Goal: Task Accomplishment & Management: Manage account settings

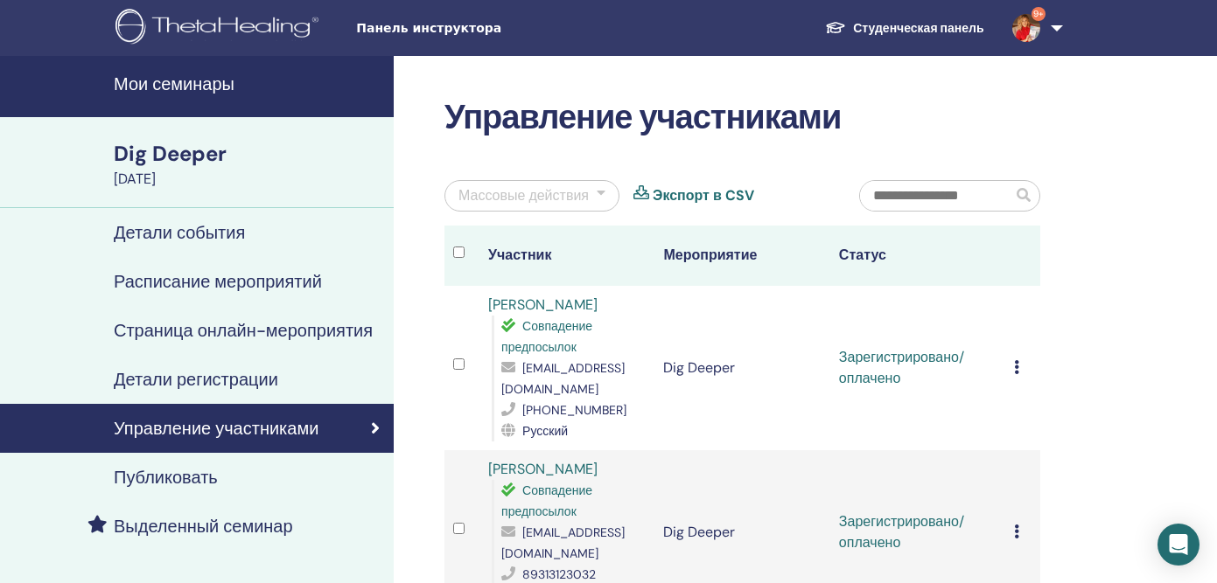
scroll to position [416, 0]
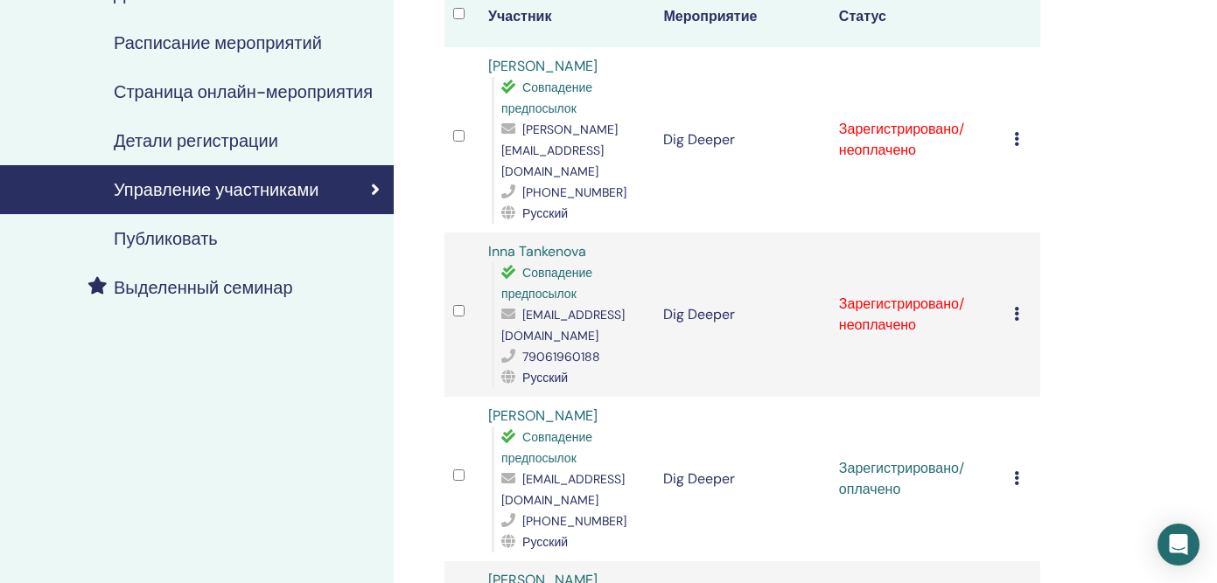
scroll to position [197, 0]
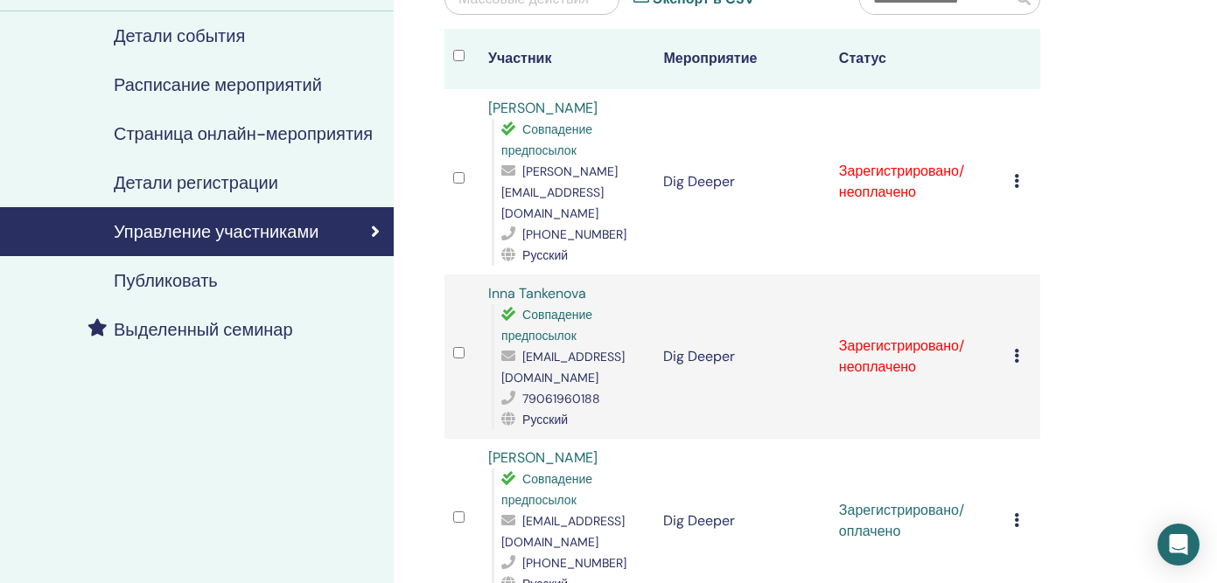
click at [1023, 346] on div "Отменить регистрацию Не выполнять автоматическую сертификацию Отметить как опла…" at bounding box center [1022, 356] width 17 height 21
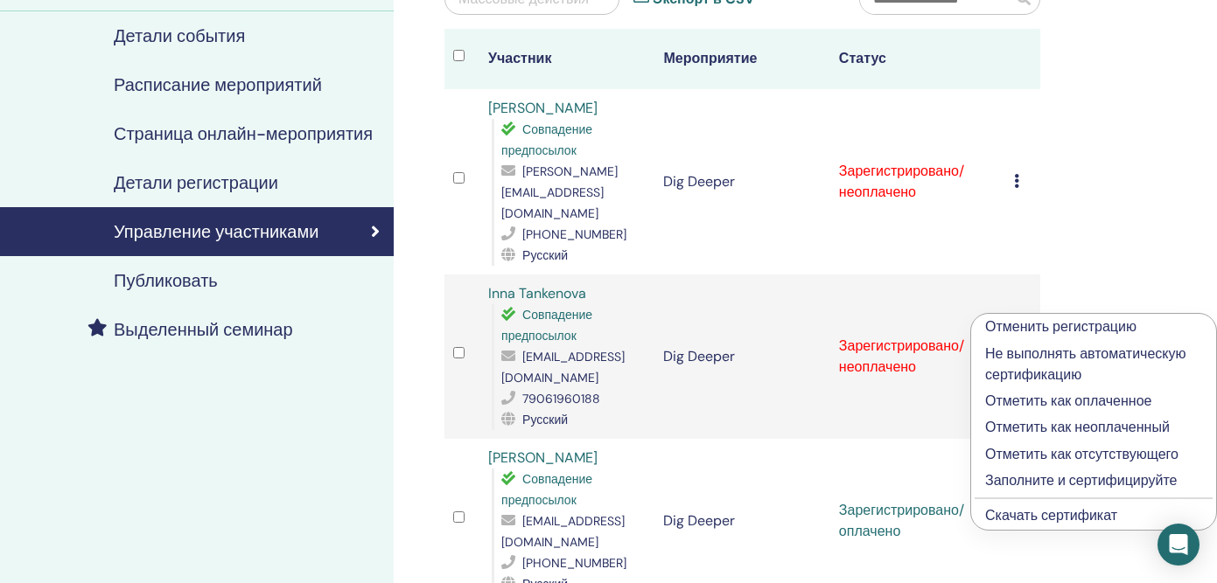
click at [1037, 400] on p "Отметить как оплаченное" at bounding box center [1093, 401] width 217 height 21
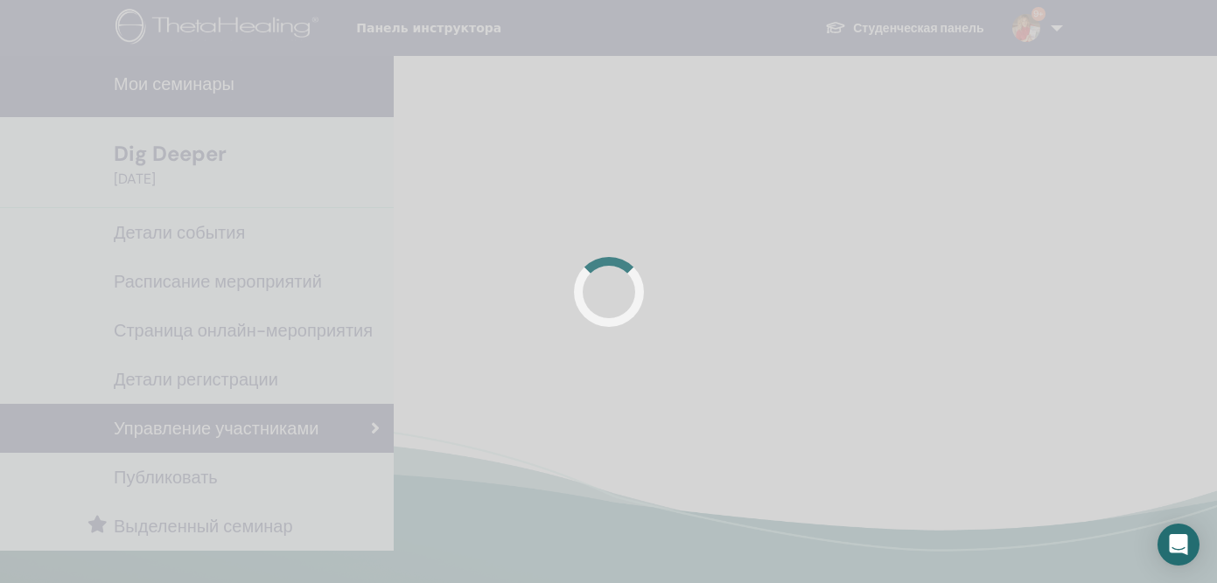
scroll to position [197, 0]
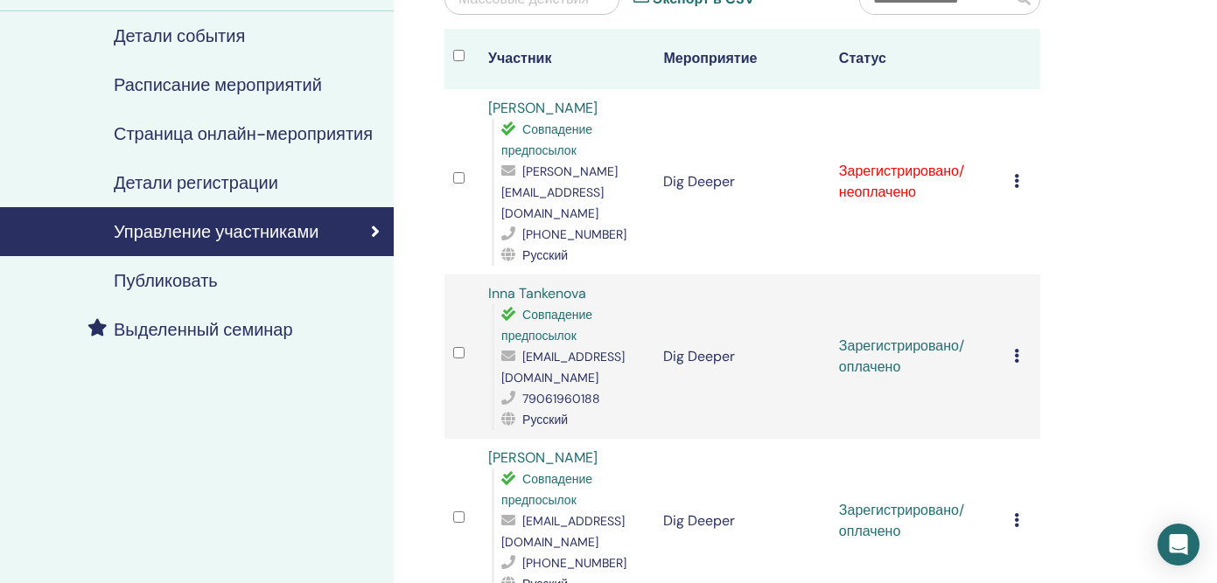
click at [1017, 174] on icon at bounding box center [1016, 181] width 5 height 14
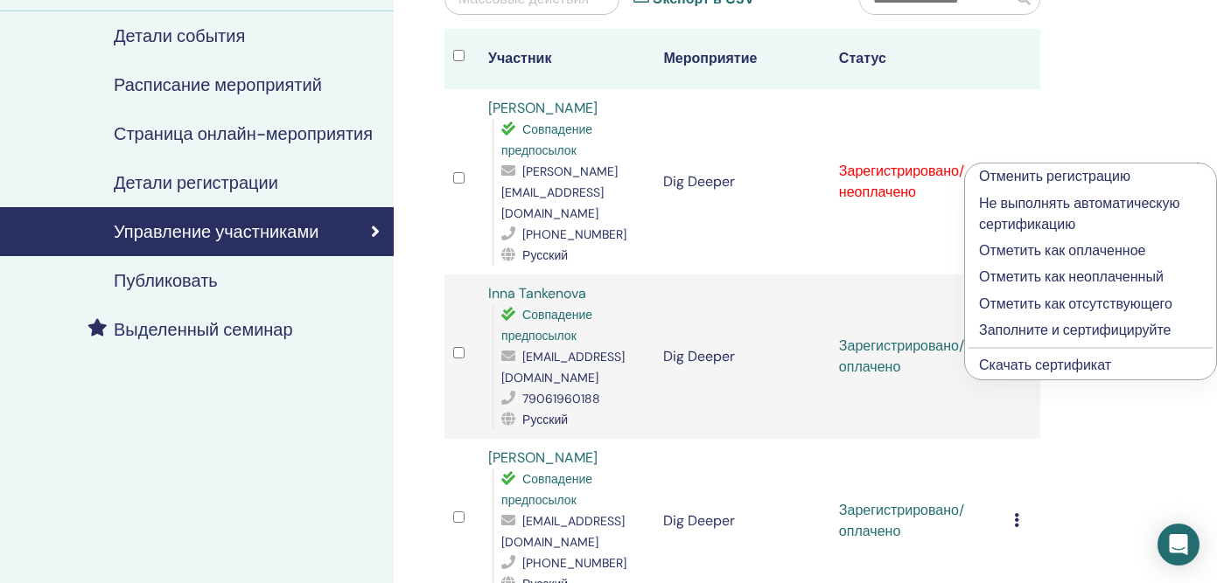
click at [1017, 262] on li "Отметить как оплаченное" at bounding box center [1090, 251] width 251 height 26
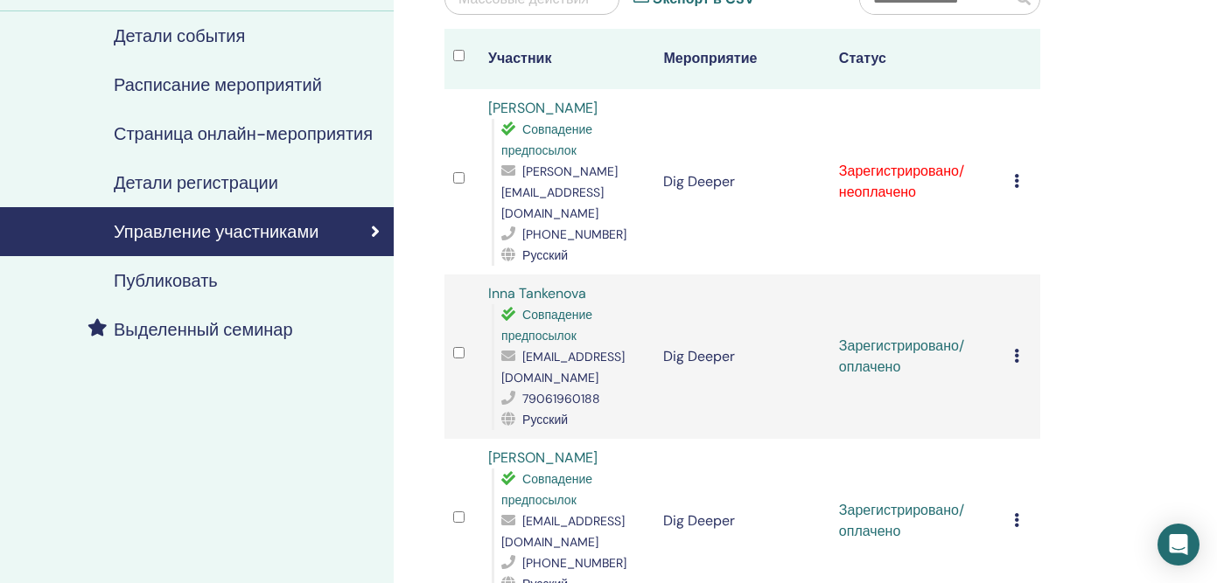
click at [1014, 174] on icon at bounding box center [1016, 181] width 5 height 14
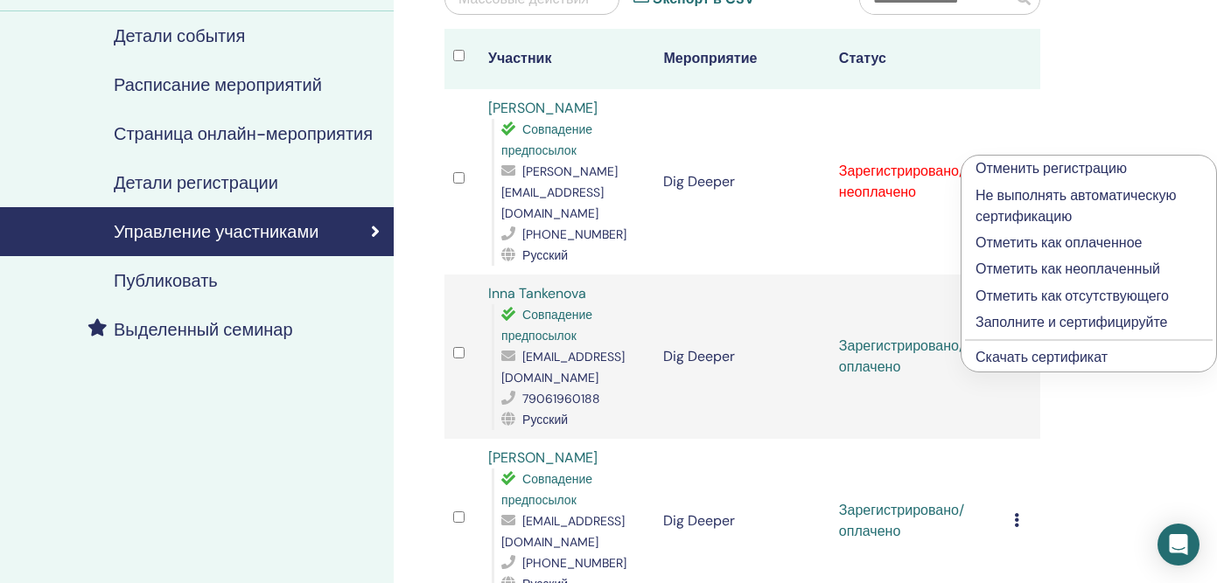
click at [1026, 244] on p "Отметить как оплаченное" at bounding box center [1088, 243] width 227 height 21
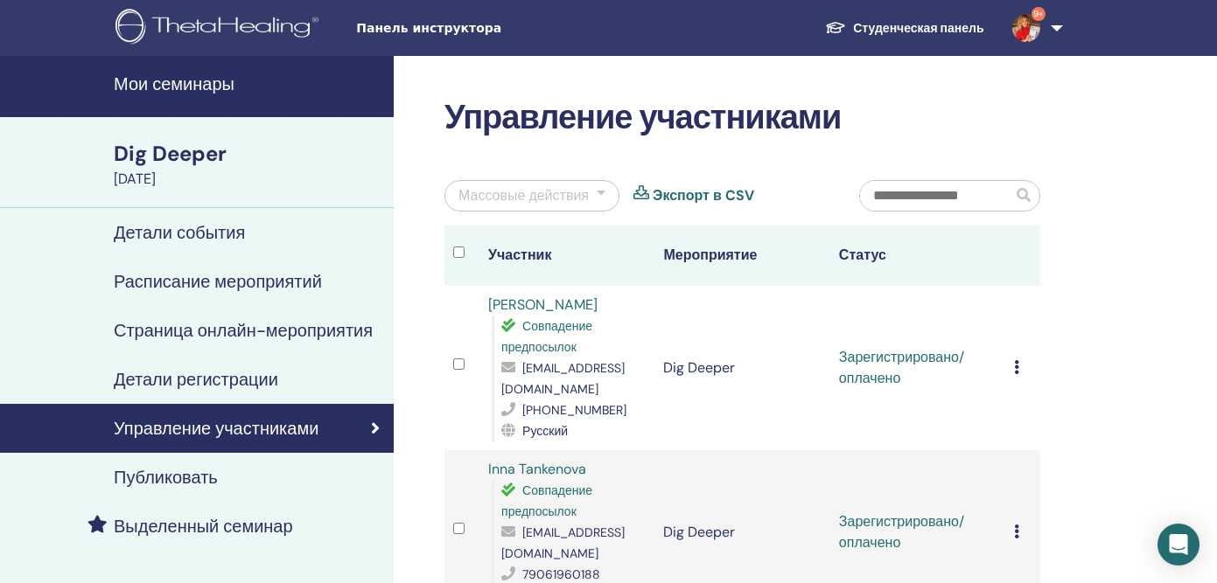
click at [177, 87] on h4 "Мои семинары" at bounding box center [248, 83] width 269 height 21
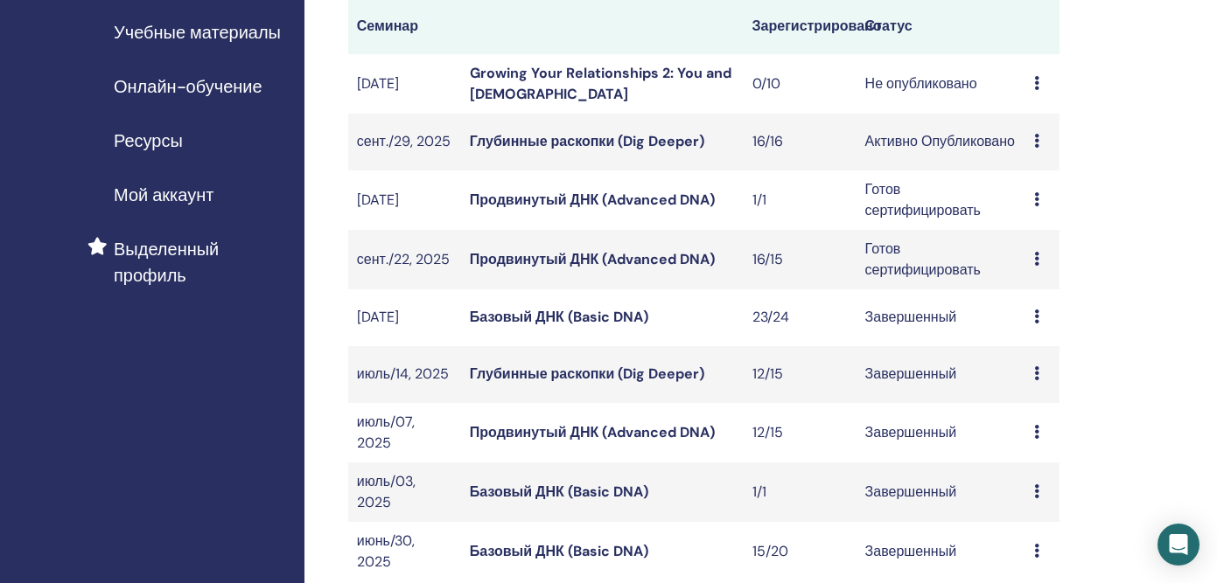
scroll to position [265, 0]
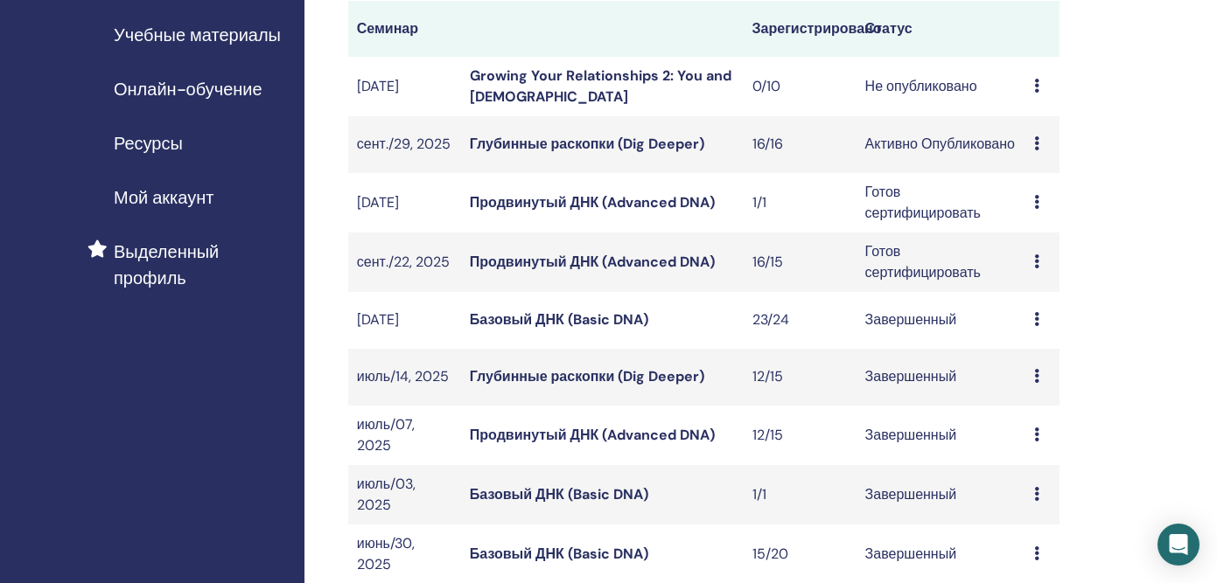
click at [689, 271] on link "Продвинутый ДНК (Advanced DNA)" at bounding box center [592, 262] width 245 height 18
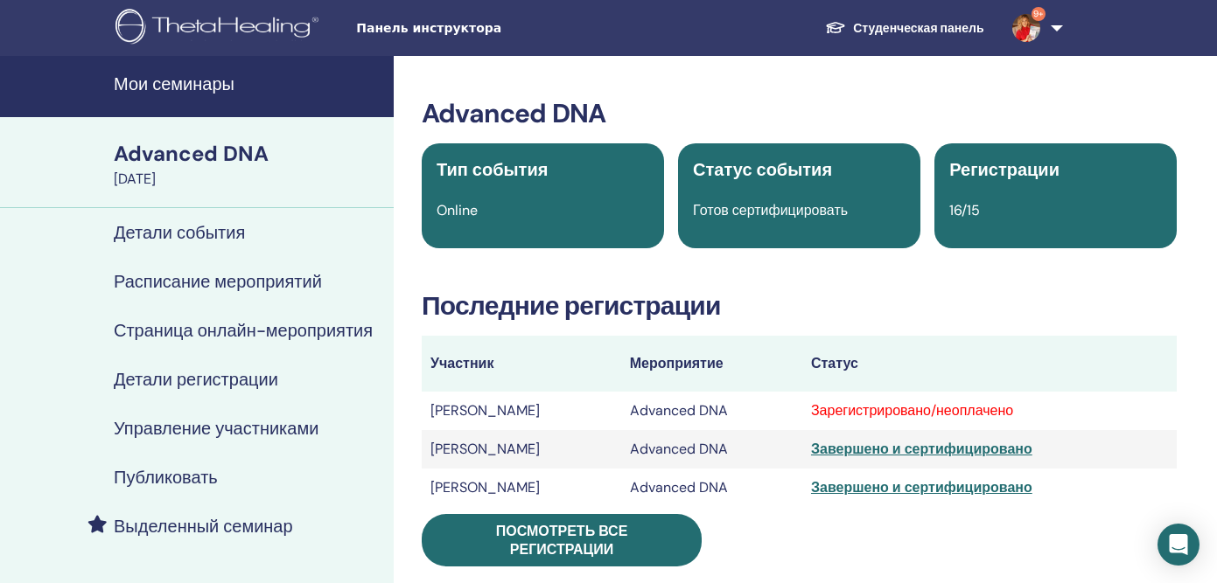
click at [932, 411] on div "Зарегистрировано/неоплачено" at bounding box center [989, 411] width 357 height 21
click at [995, 408] on div "Зарегистрировано/неоплачено" at bounding box center [989, 411] width 357 height 21
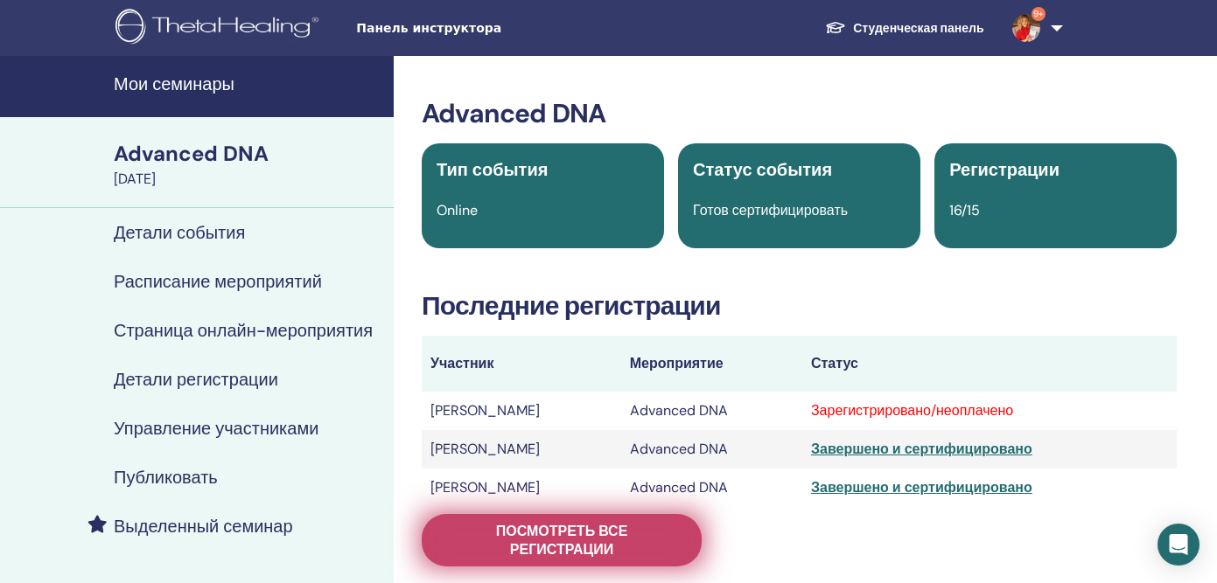
click at [649, 548] on span "Посмотреть все регистрации" at bounding box center [562, 540] width 236 height 37
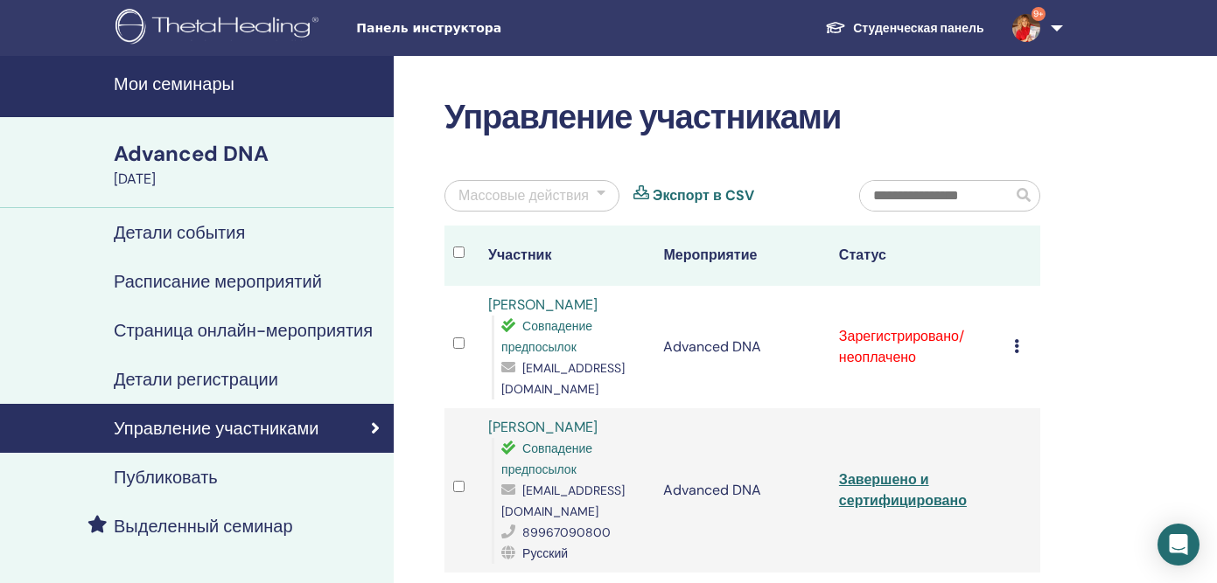
click at [1015, 339] on icon at bounding box center [1016, 346] width 5 height 14
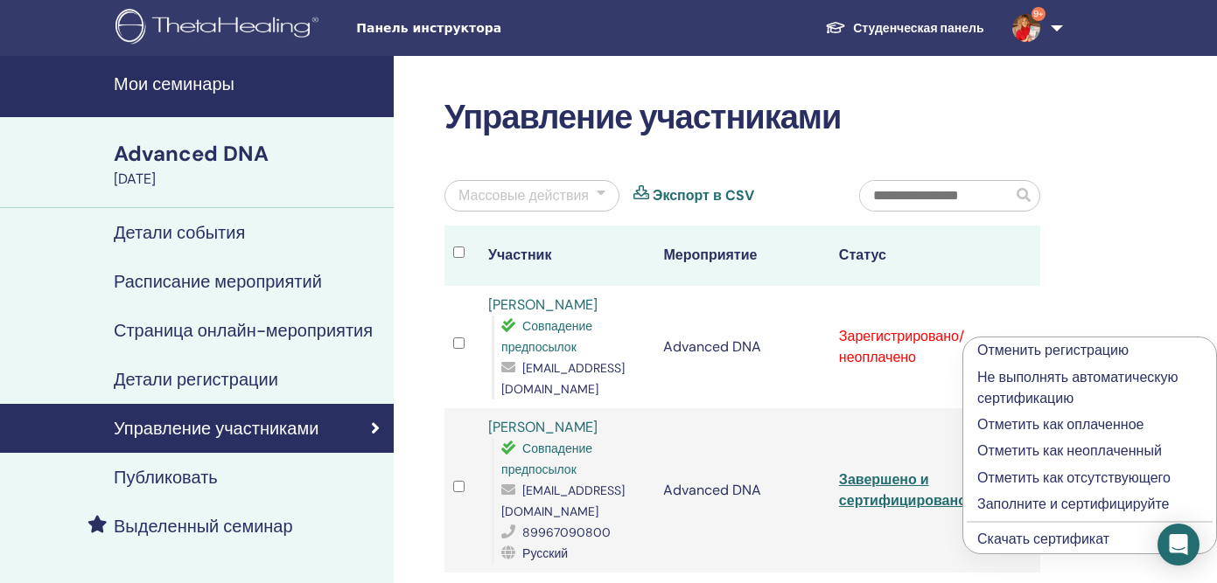
drag, startPoint x: 1036, startPoint y: 449, endPoint x: 1038, endPoint y: 425, distance: 23.7
click at [1038, 425] on ul "Отменить регистрацию Не выполнять автоматическую сертификацию Отметить как опла…" at bounding box center [1089, 446] width 253 height 216
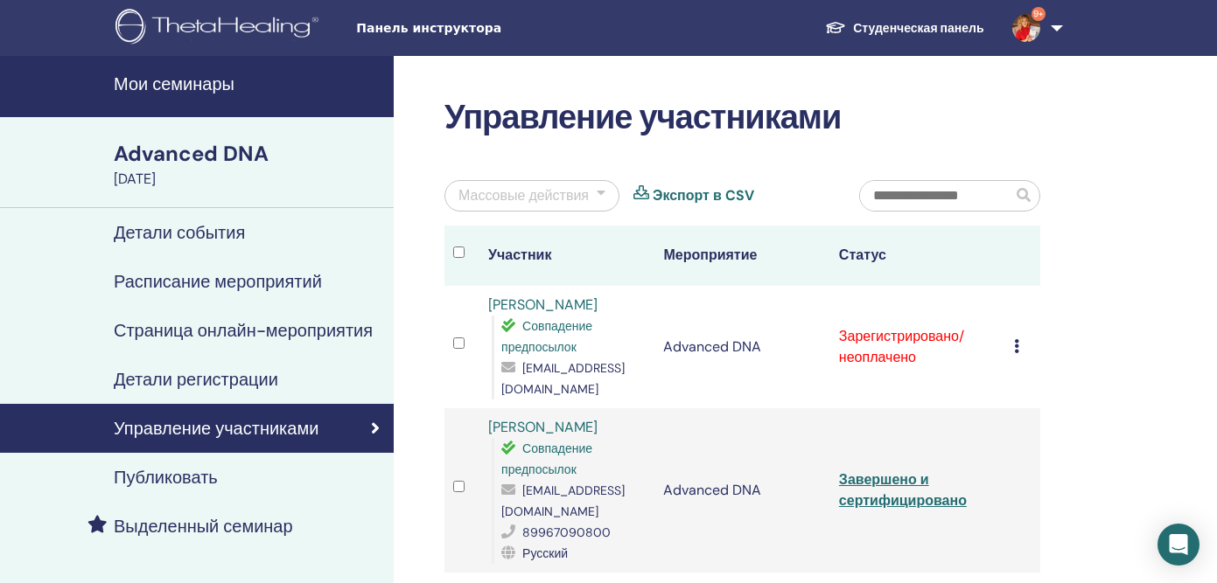
click at [1017, 339] on icon at bounding box center [1016, 346] width 5 height 14
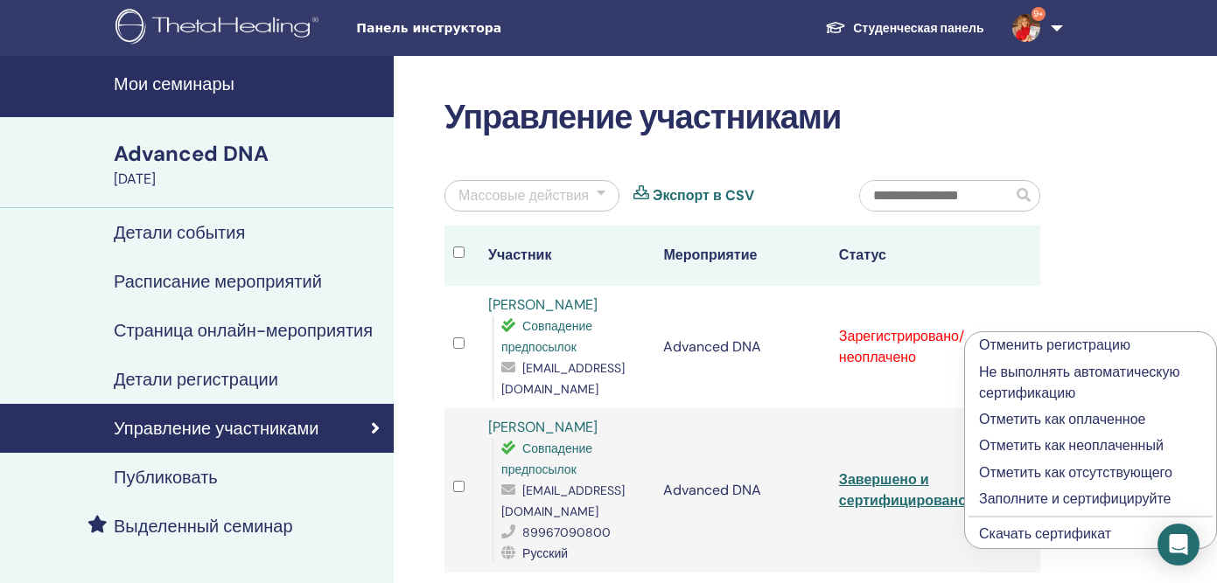
click at [1016, 416] on p "Отметить как оплаченное" at bounding box center [1090, 419] width 223 height 21
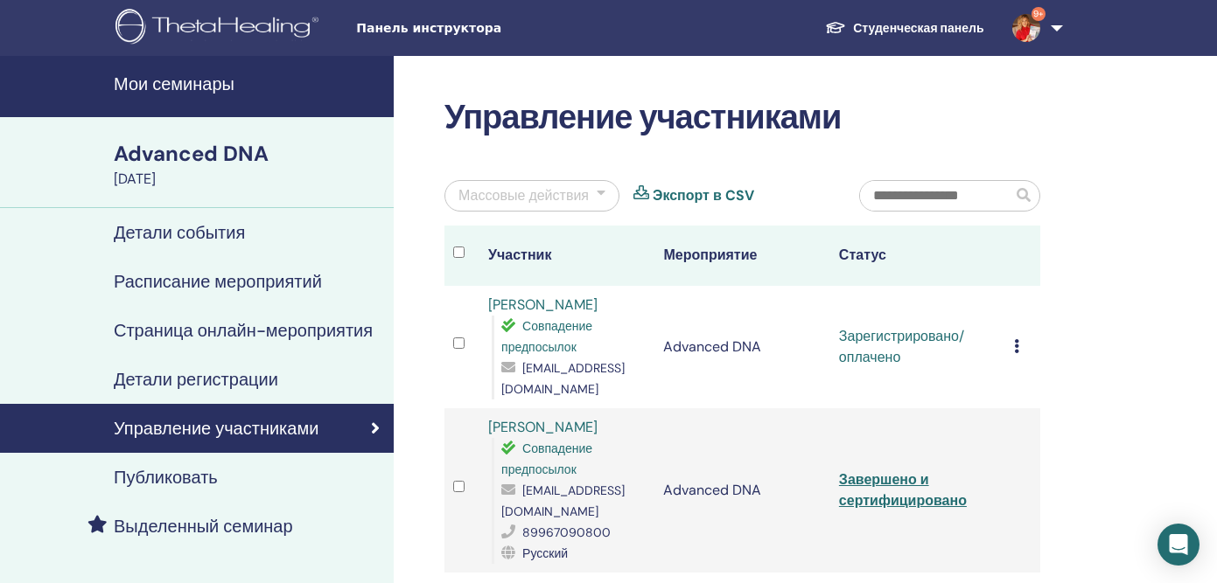
click at [215, 87] on h4 "Мои семинары" at bounding box center [248, 83] width 269 height 21
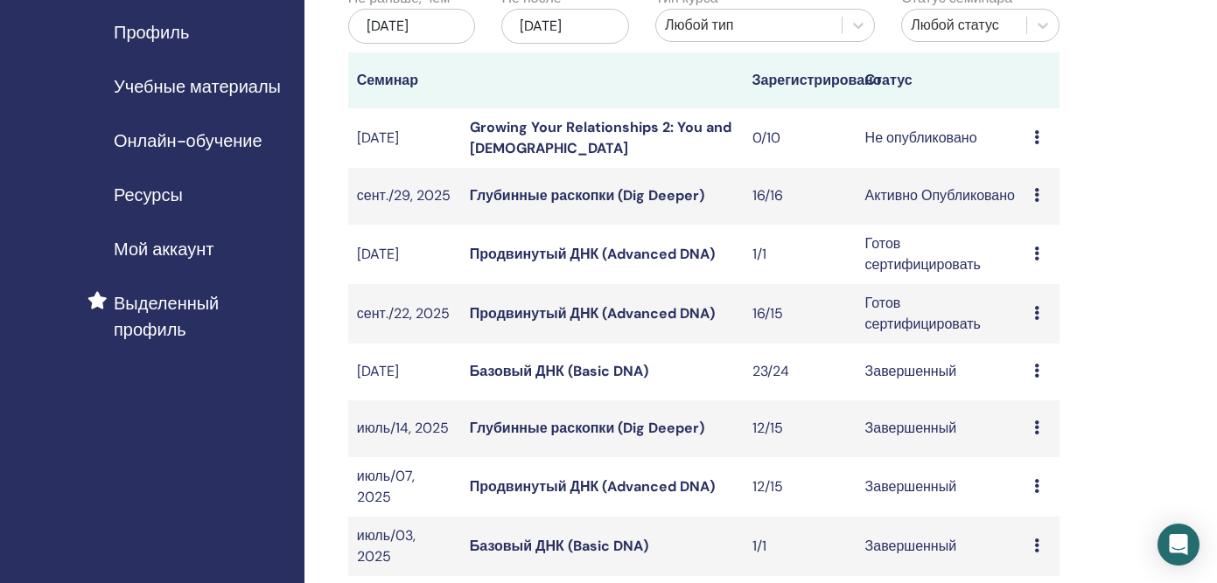
scroll to position [214, 0]
click at [1032, 330] on td "Предварительный просмотр Редактировать Участники Отмена" at bounding box center [1042, 312] width 34 height 59
click at [1037, 319] on icon at bounding box center [1036, 312] width 5 height 14
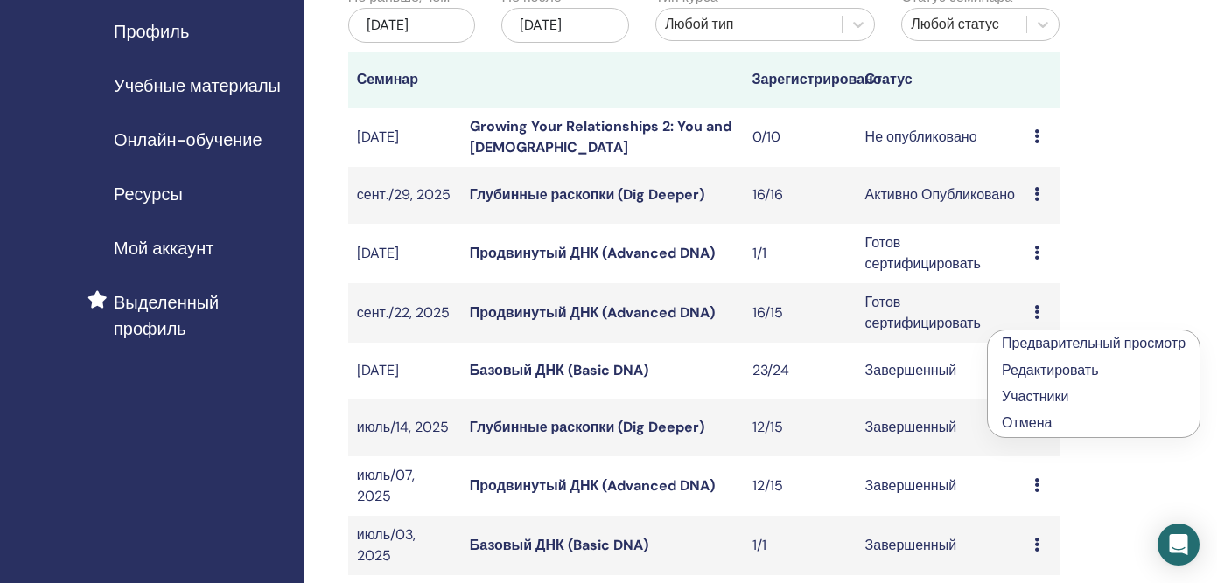
click at [905, 342] on td "Готов сертифицировать" at bounding box center [941, 312] width 170 height 59
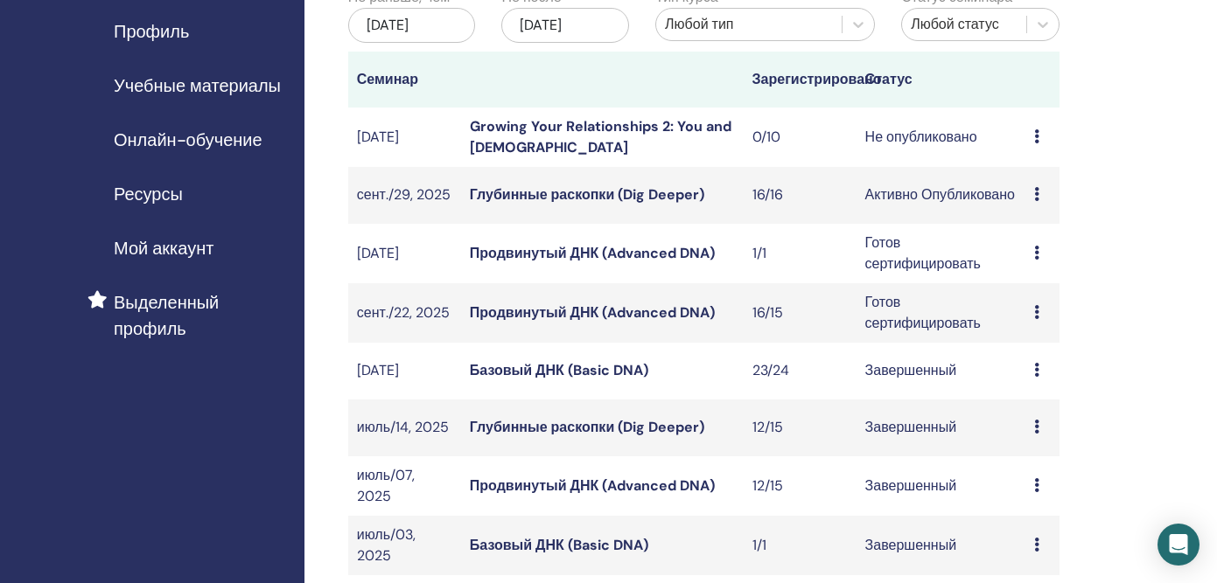
click at [692, 322] on link "Продвинутый ДНК (Advanced DNA)" at bounding box center [592, 313] width 245 height 18
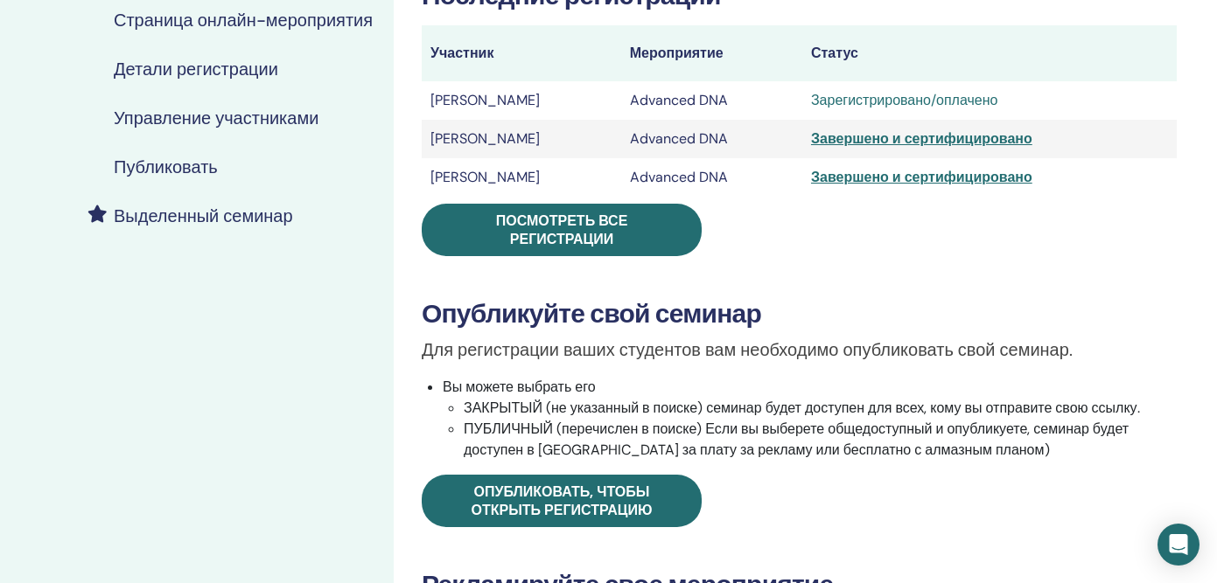
scroll to position [313, 0]
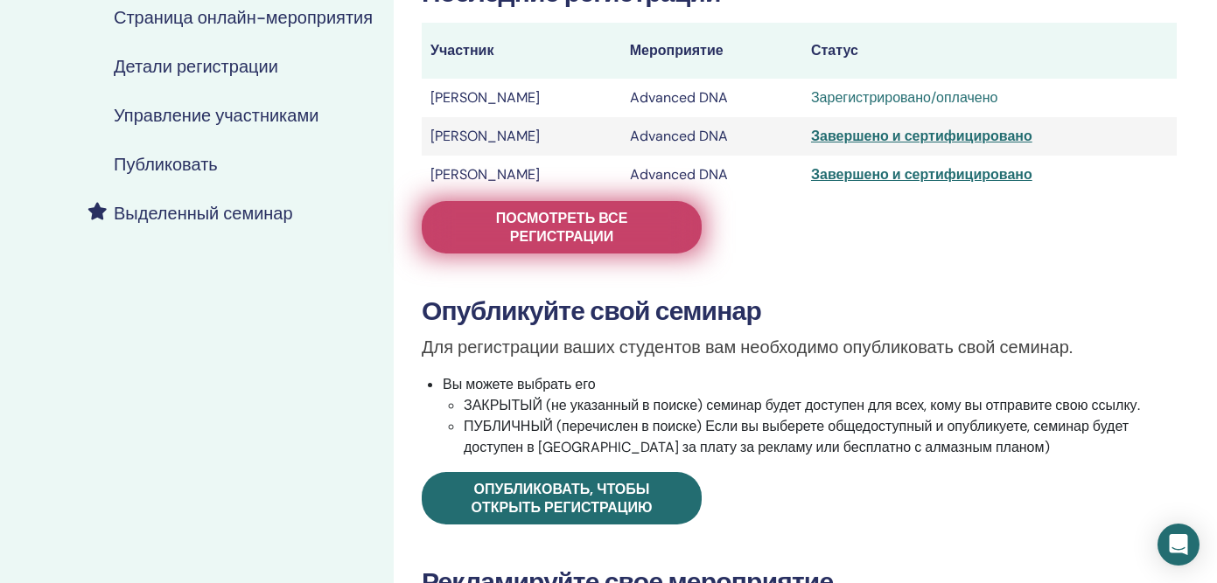
click at [638, 227] on span "Посмотреть все регистрации" at bounding box center [562, 227] width 236 height 37
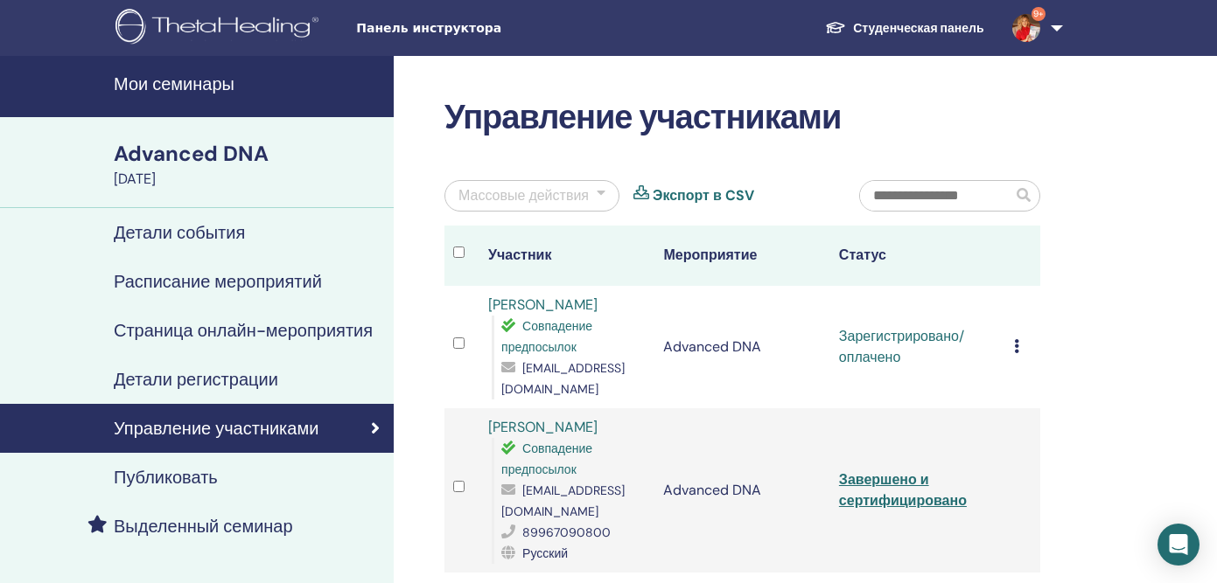
click at [1015, 339] on icon at bounding box center [1016, 346] width 5 height 14
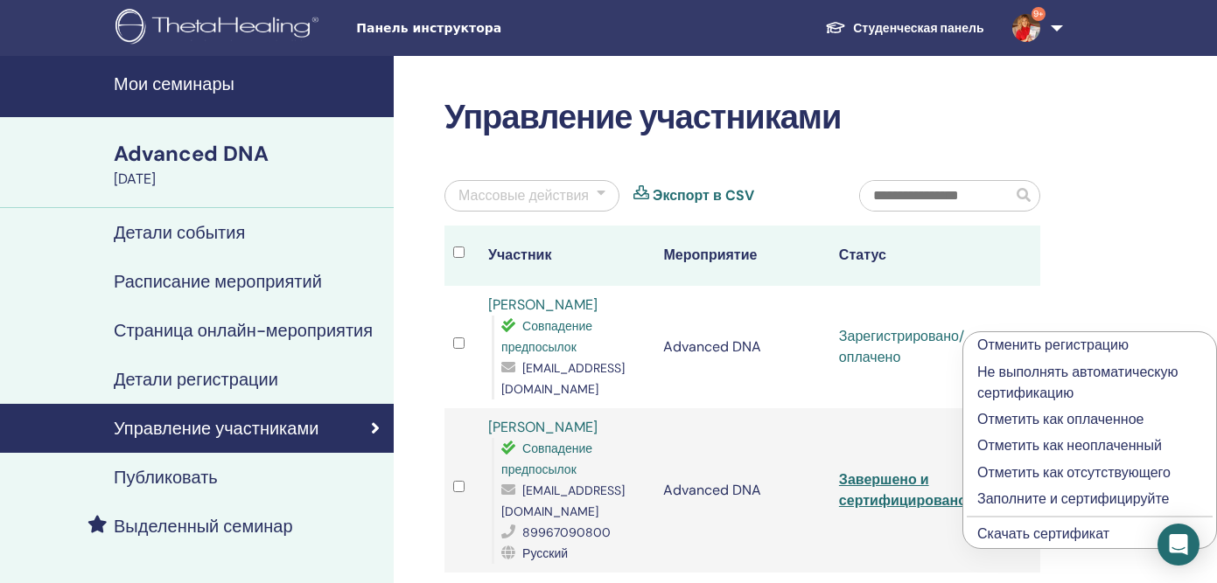
click at [1013, 495] on p "Заполните и сертифицируйте" at bounding box center [1089, 499] width 225 height 21
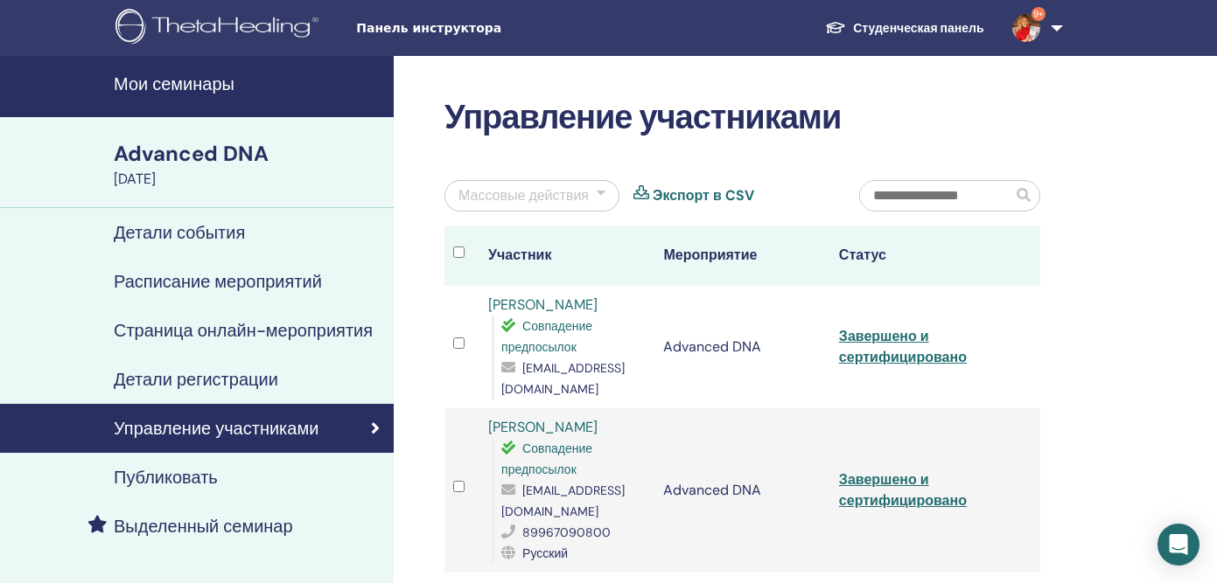
click at [216, 88] on h4 "Мои семинары" at bounding box center [248, 83] width 269 height 21
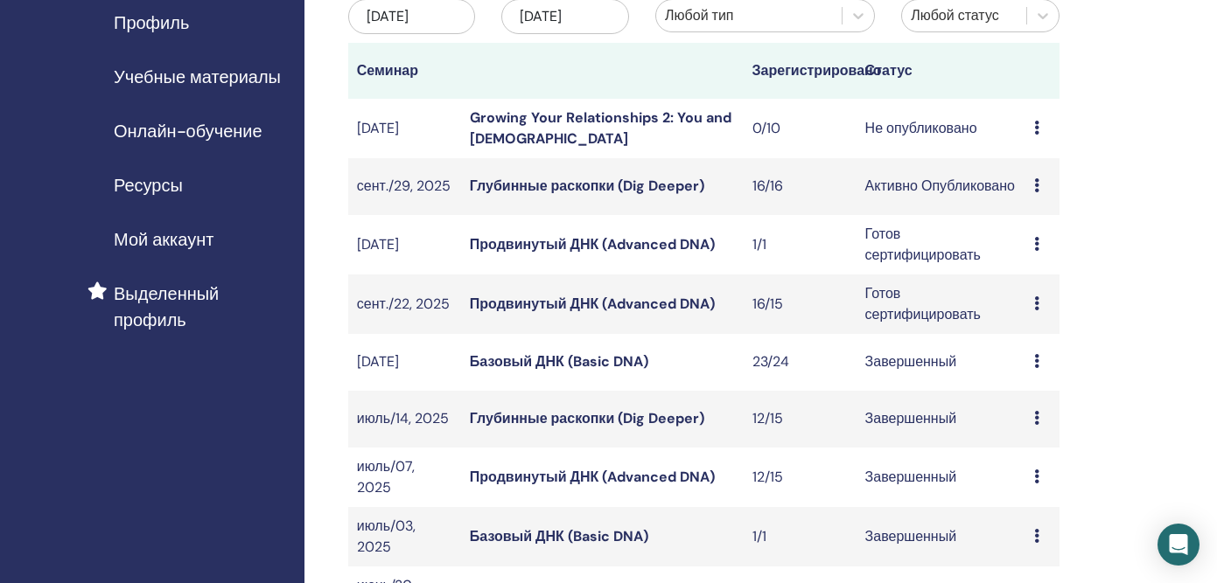
scroll to position [237, 0]
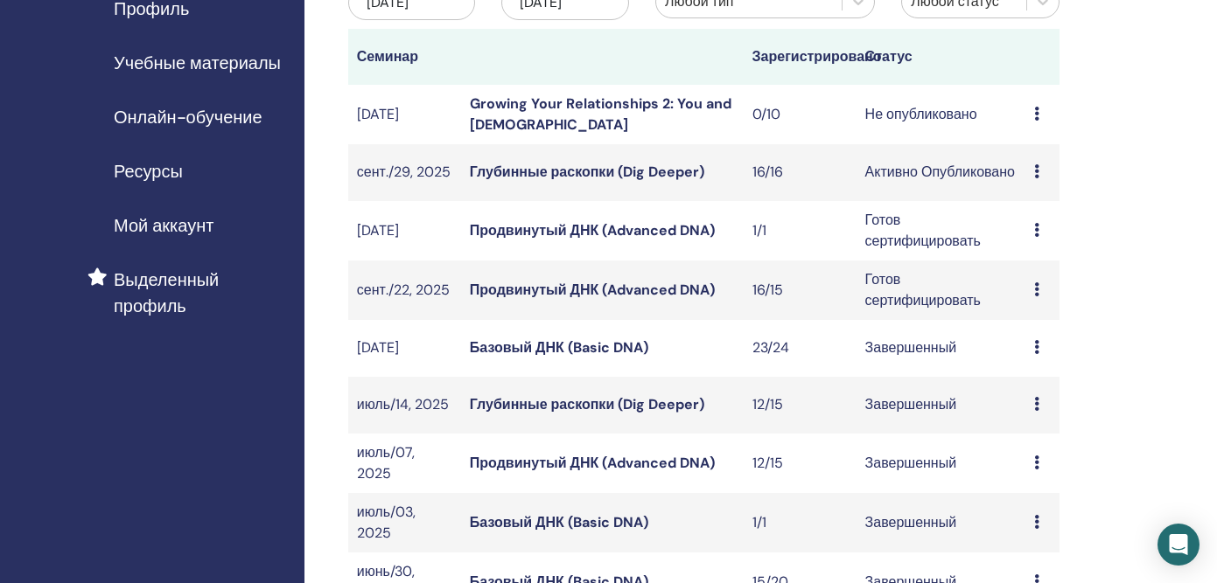
click at [692, 240] on link "Продвинутый ДНК (Advanced DNA)" at bounding box center [592, 230] width 245 height 18
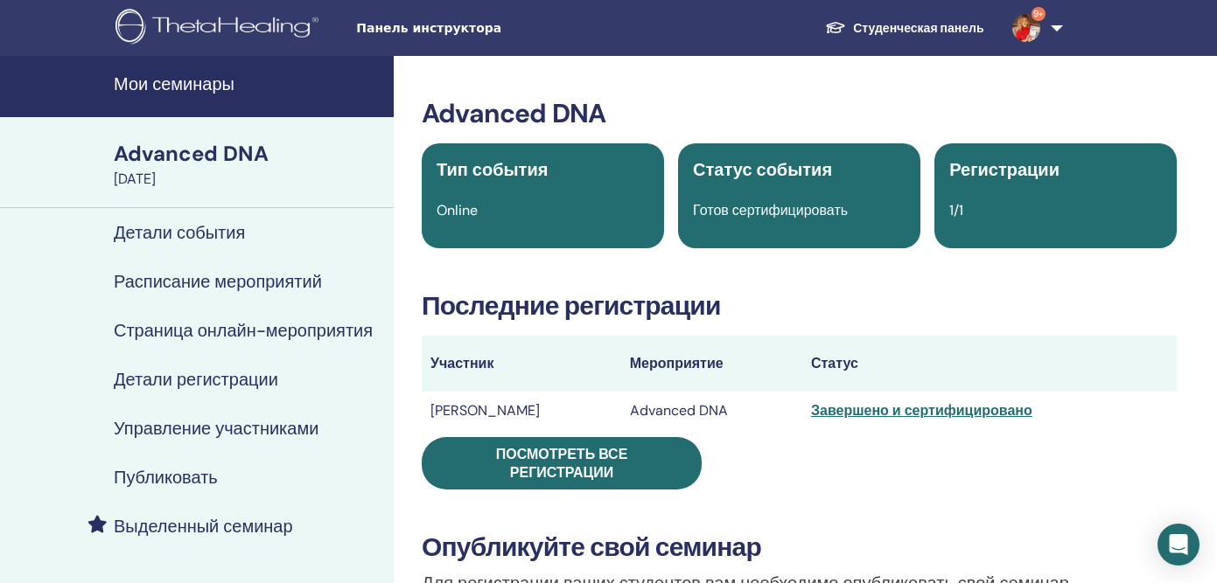
scroll to position [54, 0]
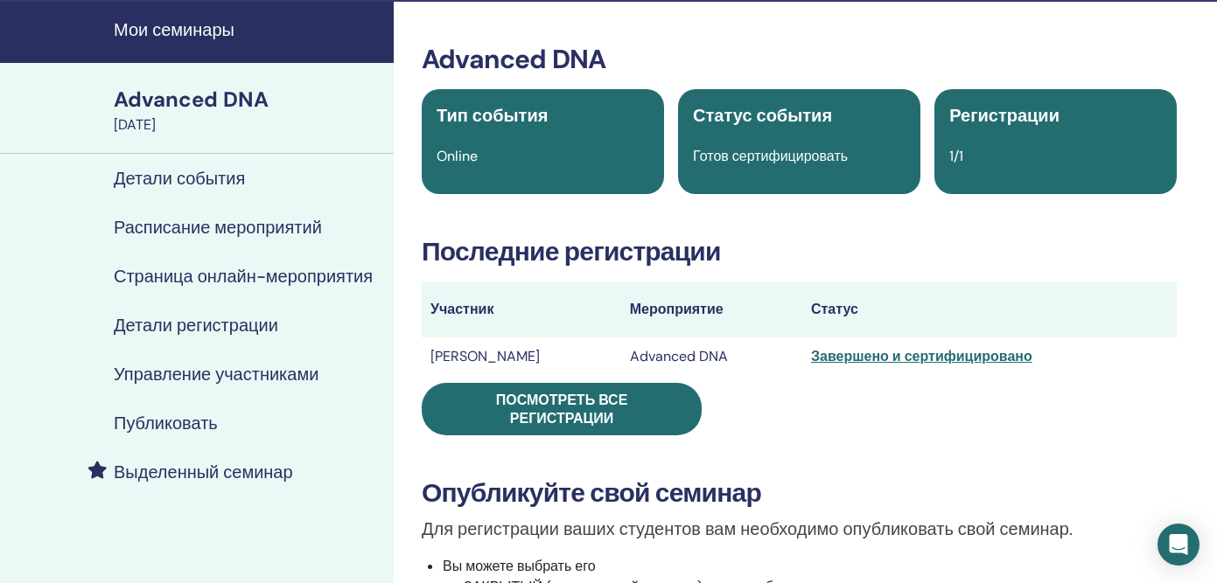
click at [904, 363] on div "Завершено и сертифицировано" at bounding box center [989, 356] width 357 height 21
click at [893, 359] on div "Завершено и сертифицировано" at bounding box center [989, 356] width 357 height 21
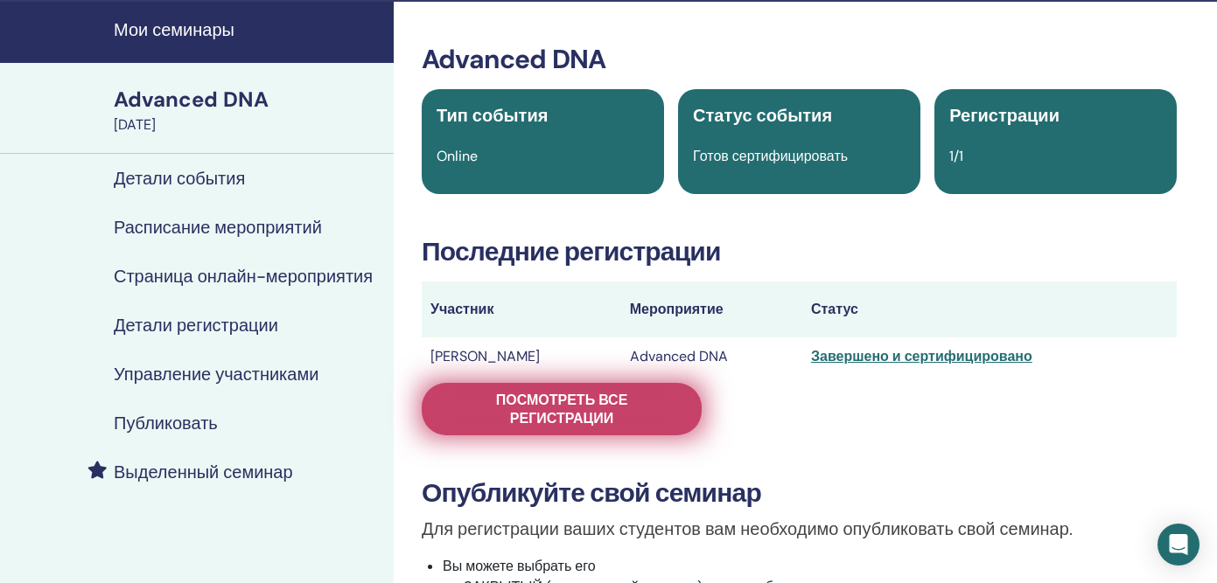
click at [676, 416] on span "Посмотреть все регистрации" at bounding box center [562, 409] width 236 height 37
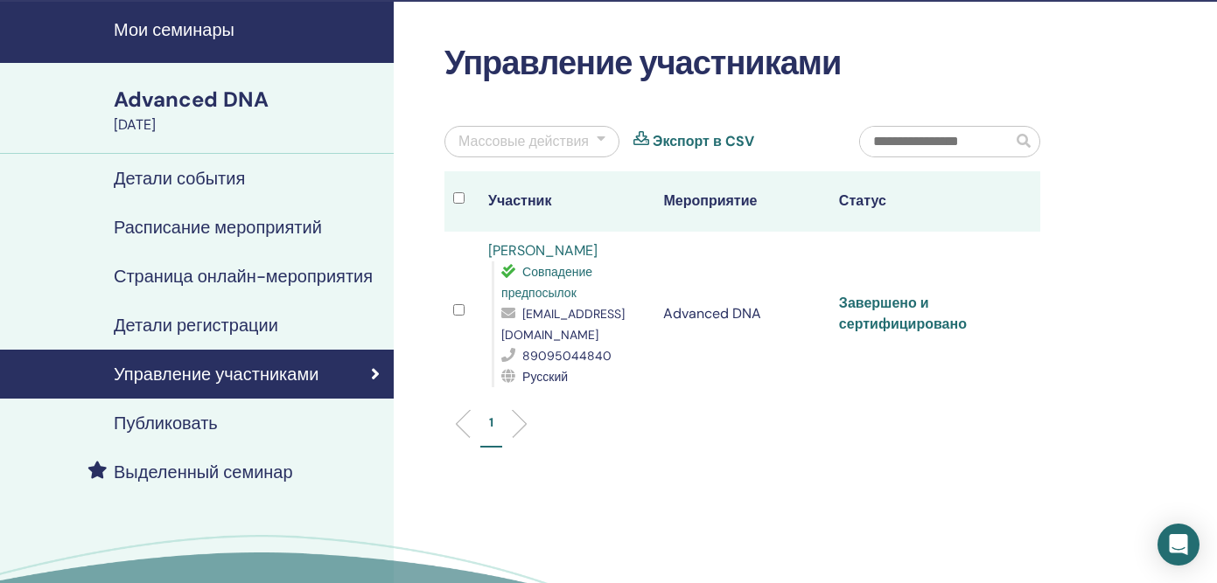
click at [938, 318] on link "Завершено и сертифицировано" at bounding box center [903, 313] width 128 height 39
click at [569, 261] on div "[PERSON_NAME] Совпадение предпосылок [EMAIL_ADDRESS][DOMAIN_NAME] 89095044840 Р…" at bounding box center [566, 314] width 157 height 147
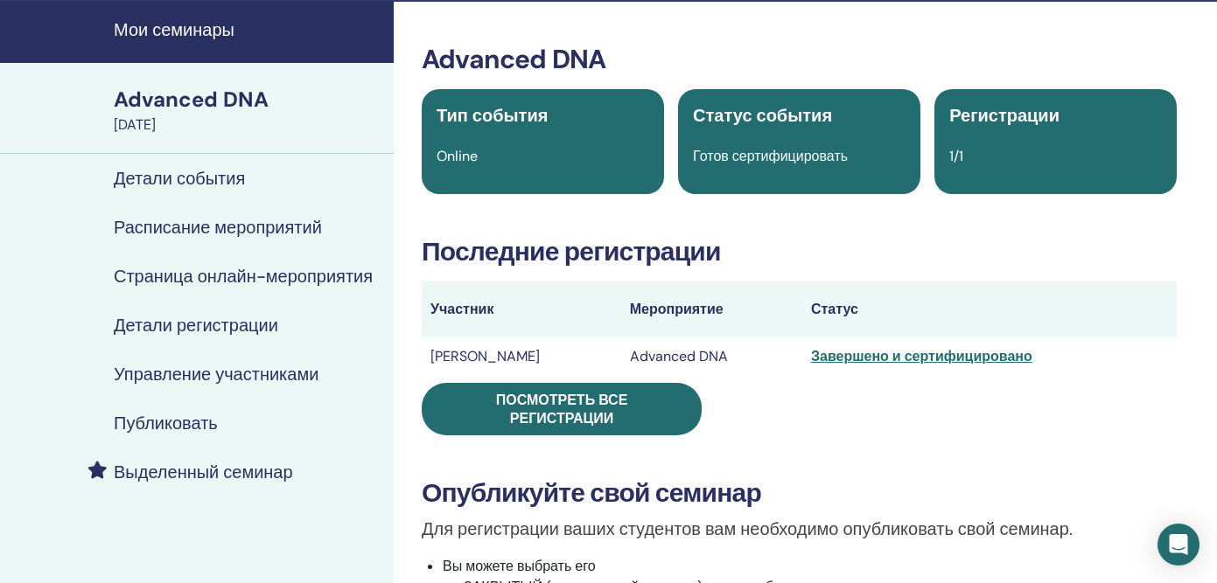
click at [520, 349] on td "[PERSON_NAME]" at bounding box center [521, 357] width 199 height 38
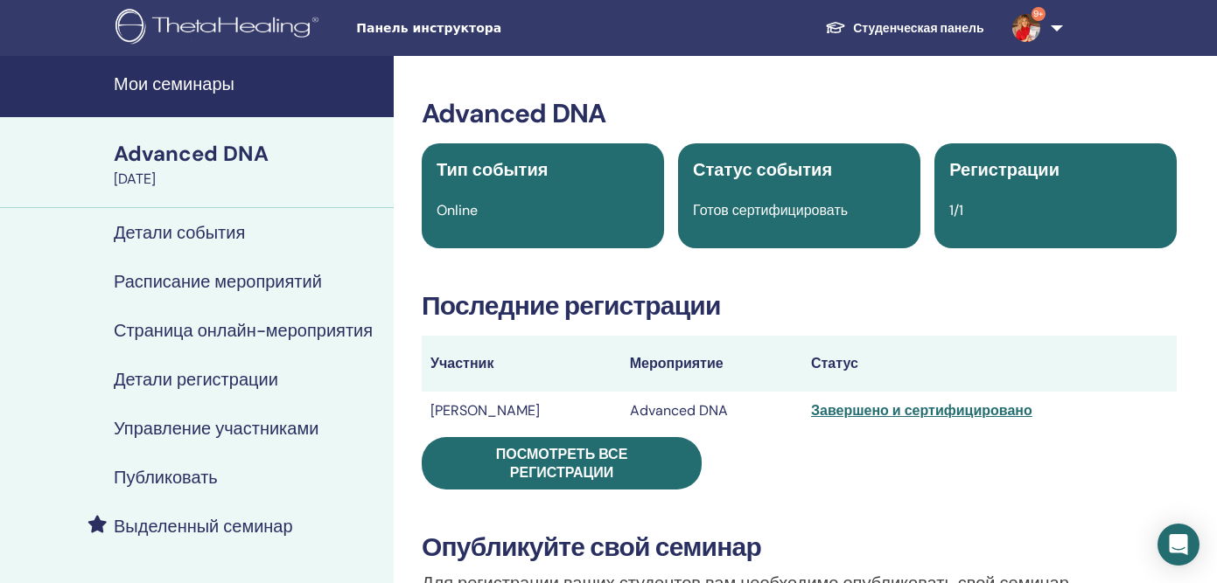
click at [880, 412] on div "Завершено и сертифицировано" at bounding box center [989, 411] width 357 height 21
click at [880, 414] on div "Завершено и сертифицировано" at bounding box center [989, 411] width 357 height 21
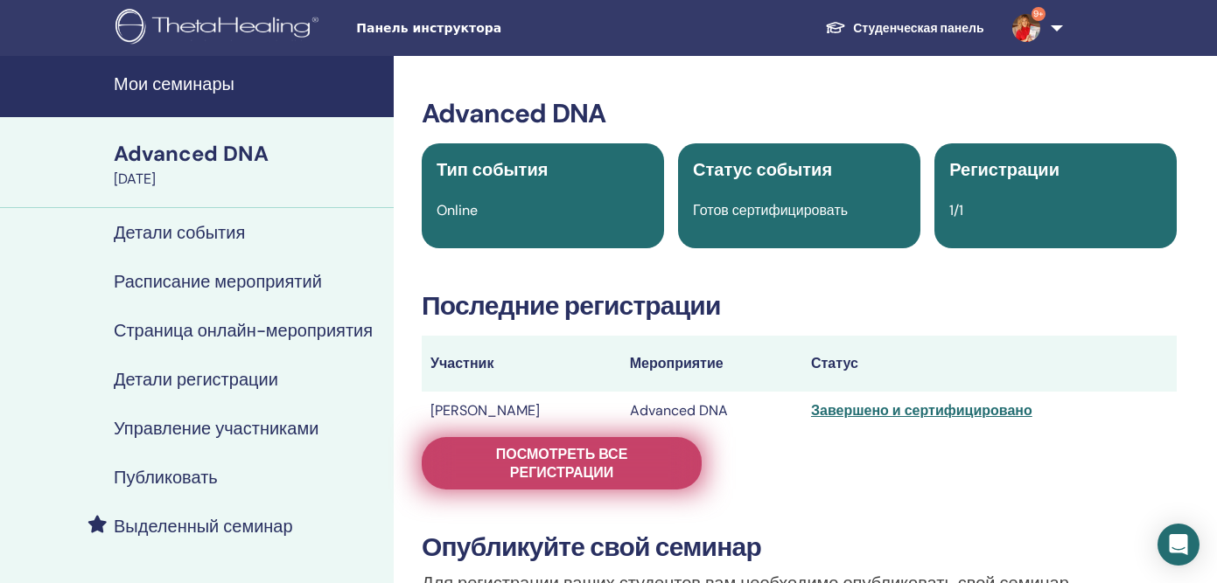
click at [618, 473] on span "Посмотреть все регистрации" at bounding box center [562, 463] width 236 height 37
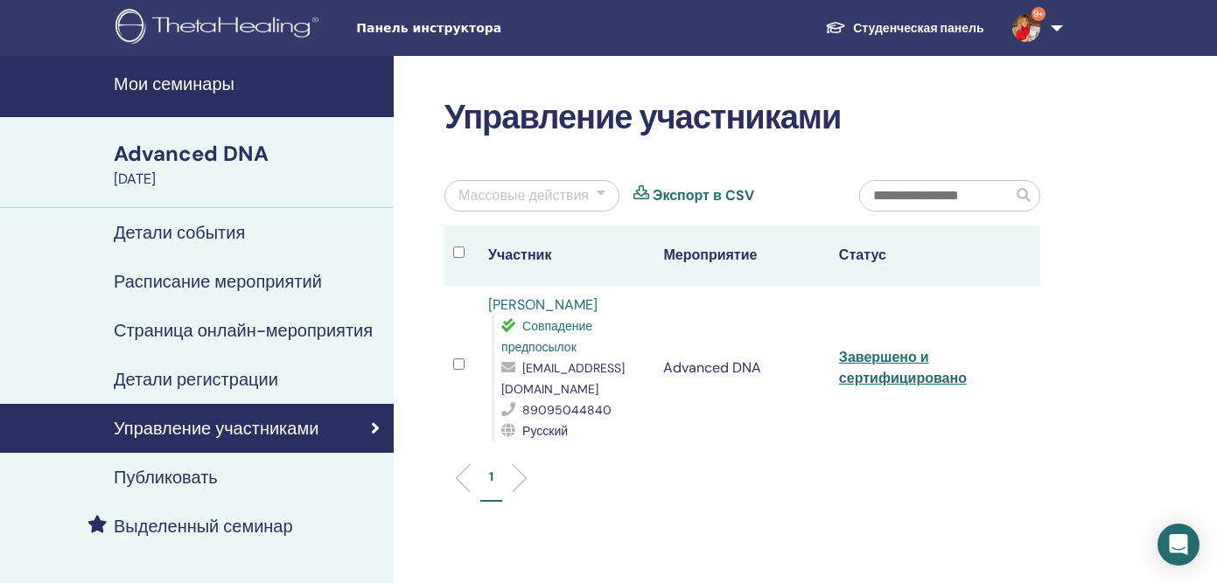
click at [608, 194] on div "Массовые действия" at bounding box center [531, 195] width 175 height 31
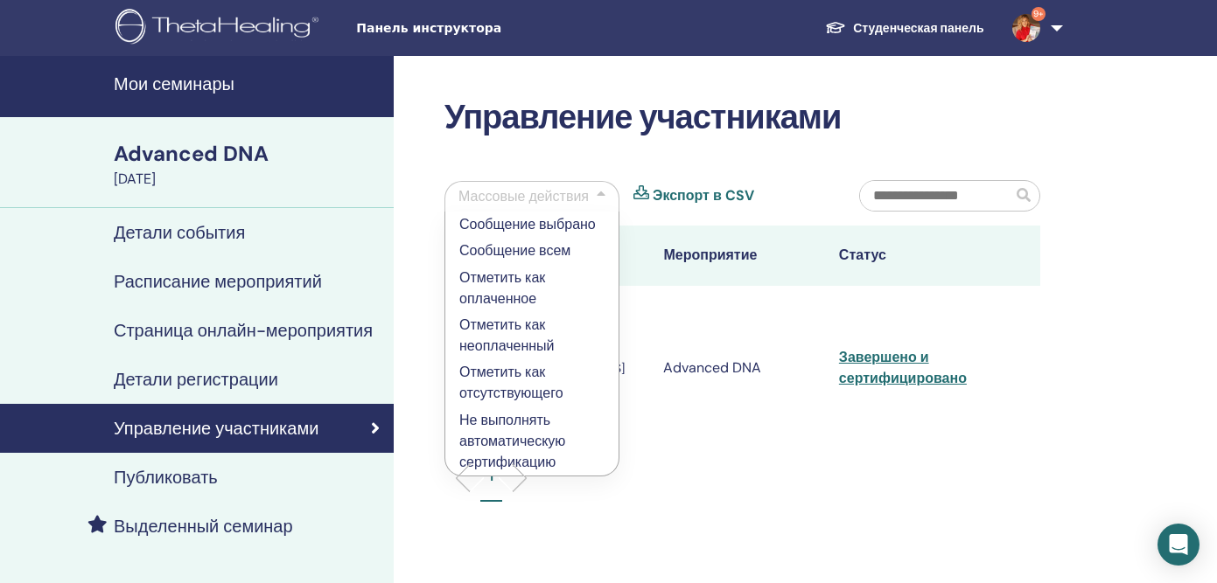
click at [540, 332] on p "Отметить как неоплаченный" at bounding box center [531, 336] width 145 height 42
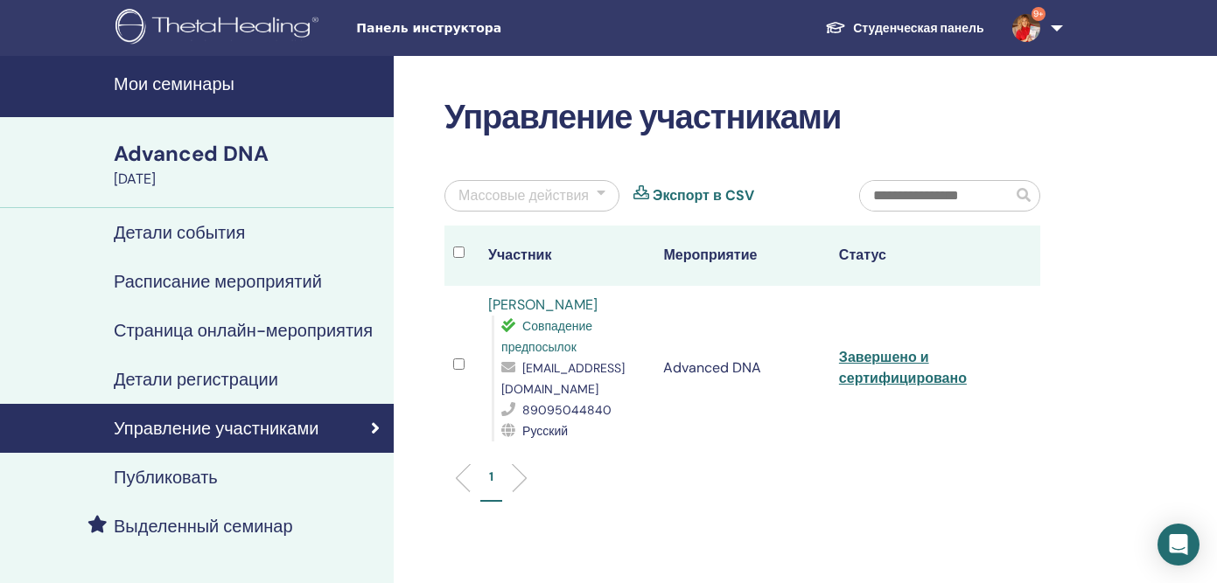
click at [195, 79] on h4 "Мои семинары" at bounding box center [248, 83] width 269 height 21
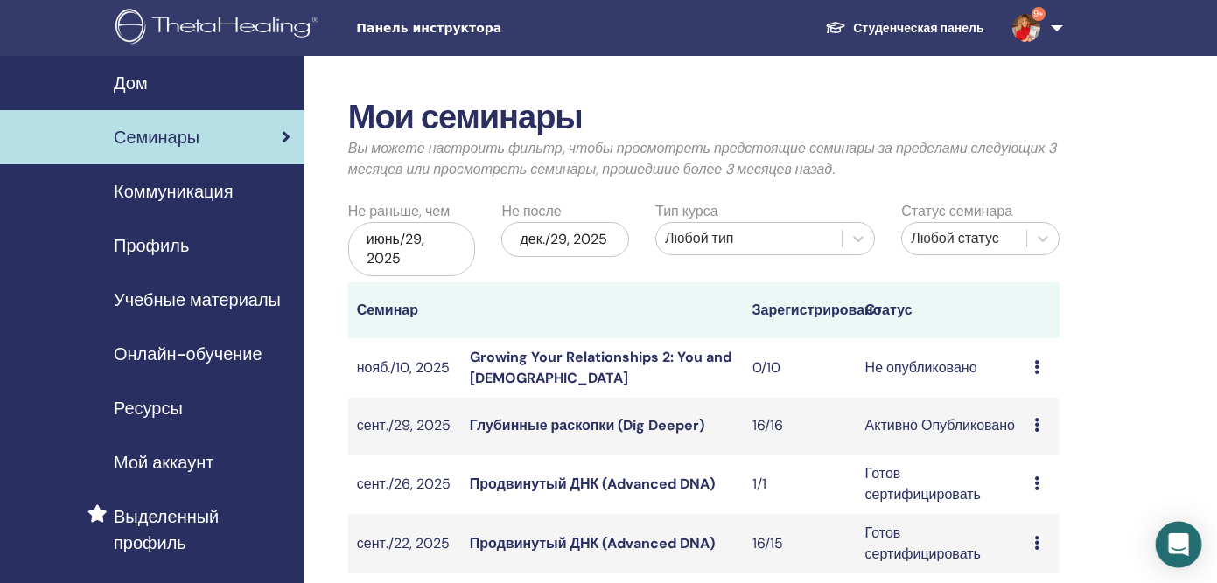
click at [1177, 549] on icon "Open Intercom Messenger" at bounding box center [1178, 545] width 23 height 23
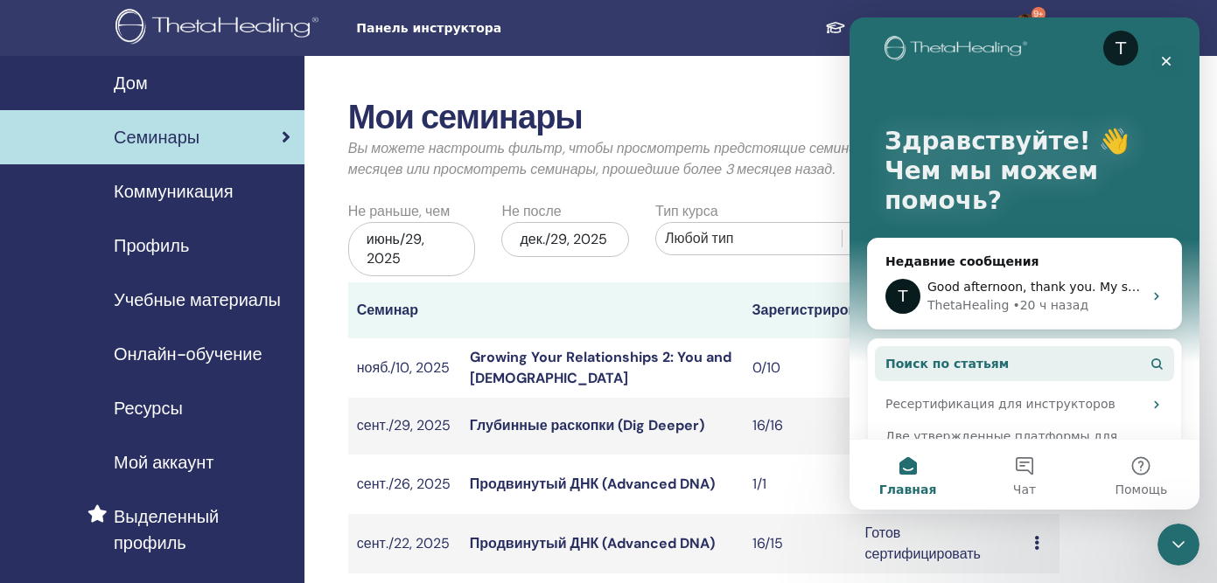
scroll to position [24, 0]
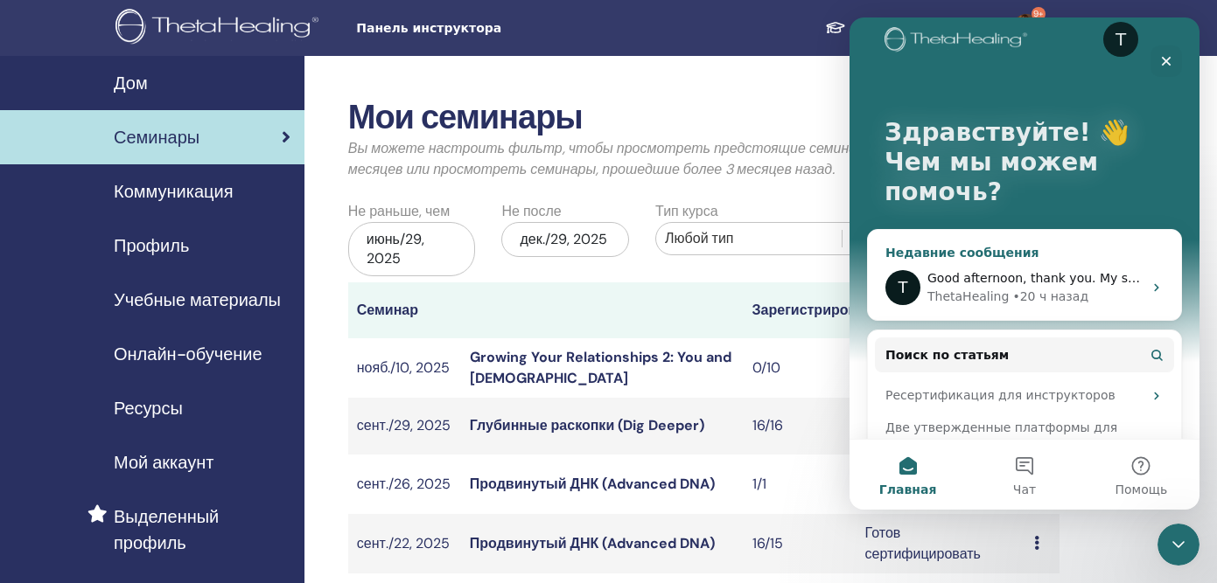
click at [1014, 294] on div "• 20 ч назад" at bounding box center [1050, 297] width 76 height 18
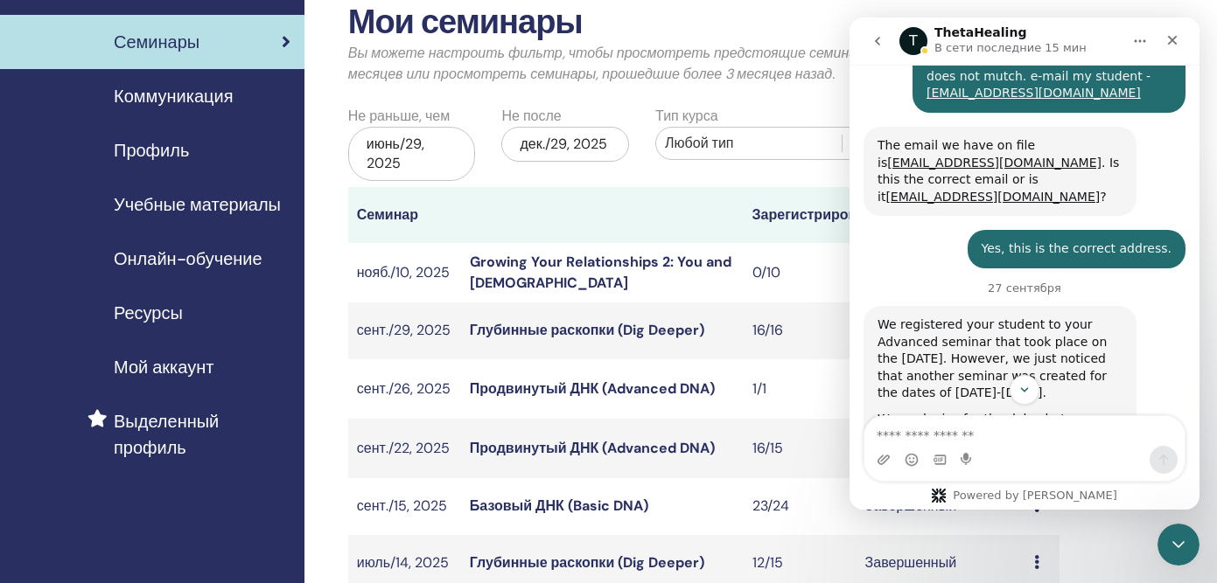
scroll to position [1570, 0]
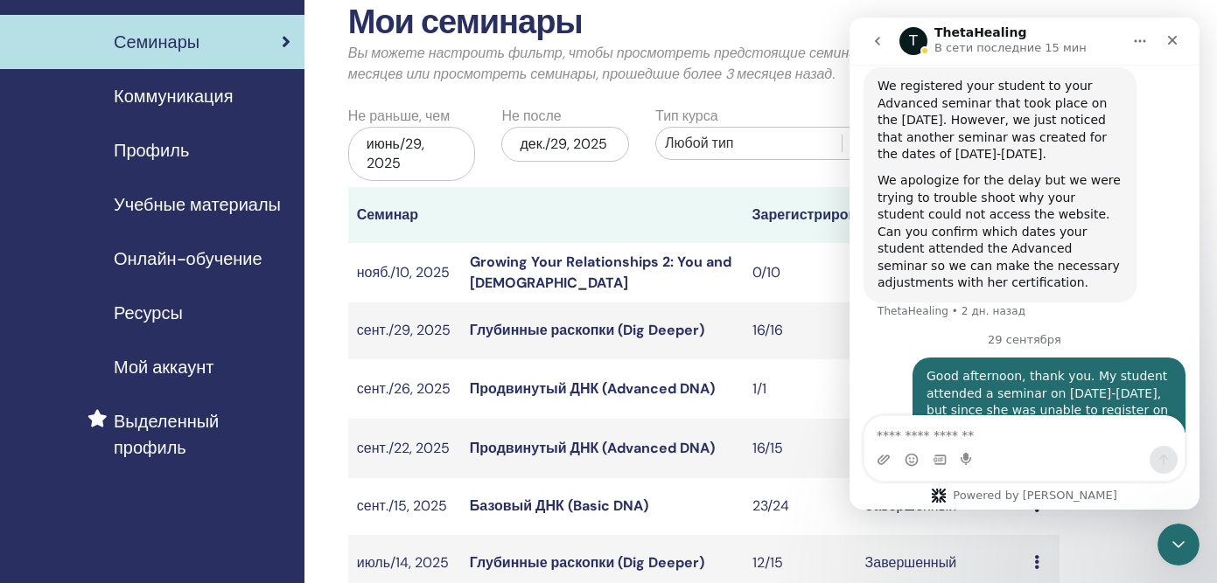
click at [879, 45] on icon "go back" at bounding box center [877, 41] width 14 height 14
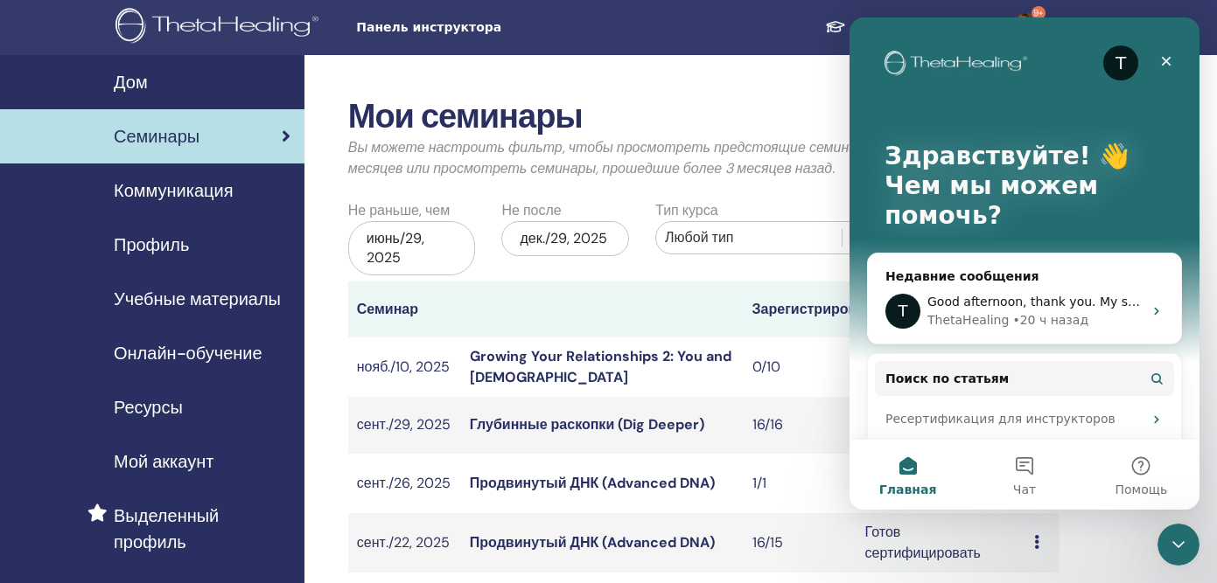
scroll to position [0, 0]
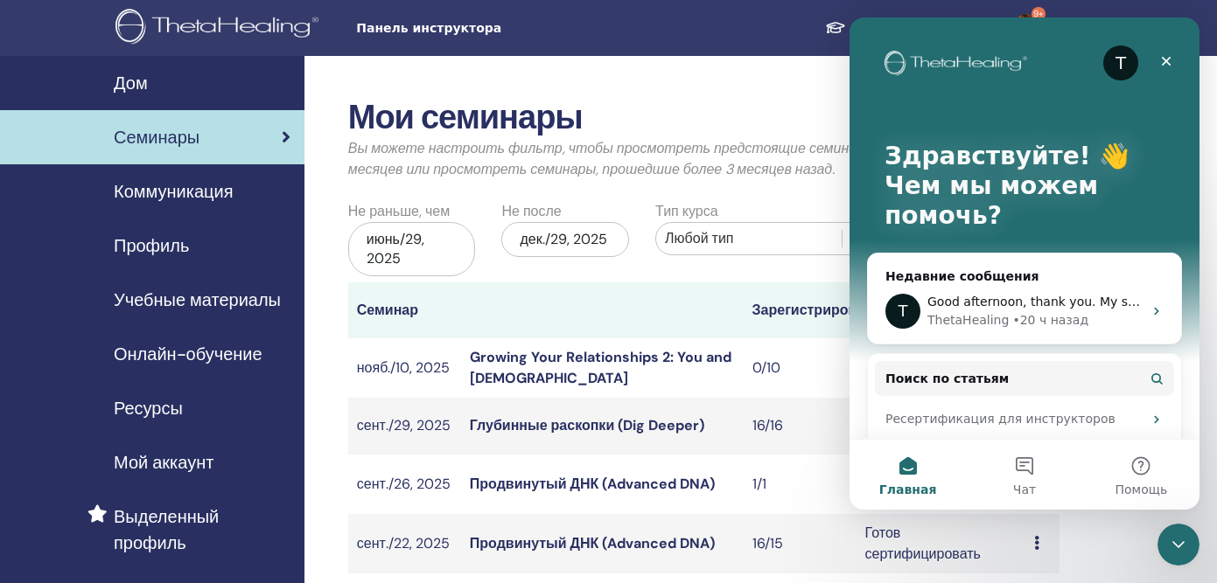
click at [160, 120] on link "Семинары" at bounding box center [152, 137] width 304 height 54
